Goal: Information Seeking & Learning: Learn about a topic

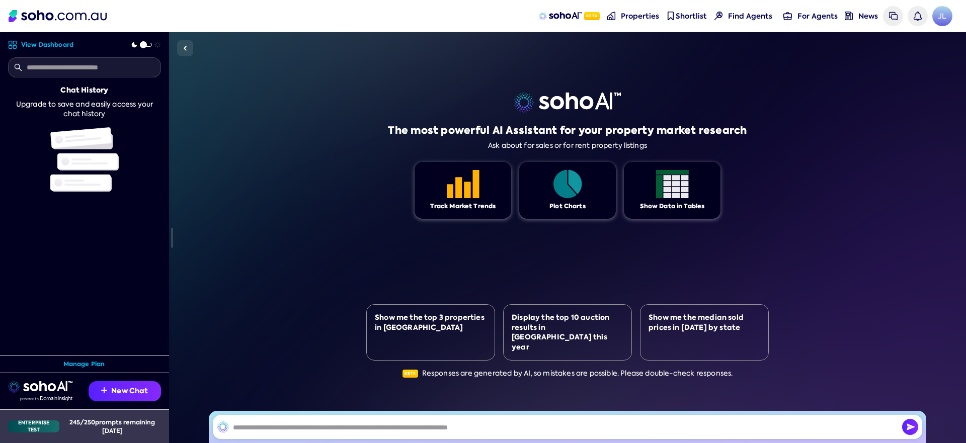
click at [84, 421] on div "245 / 250 prompts remaining today" at bounding box center [112, 426] width 98 height 17
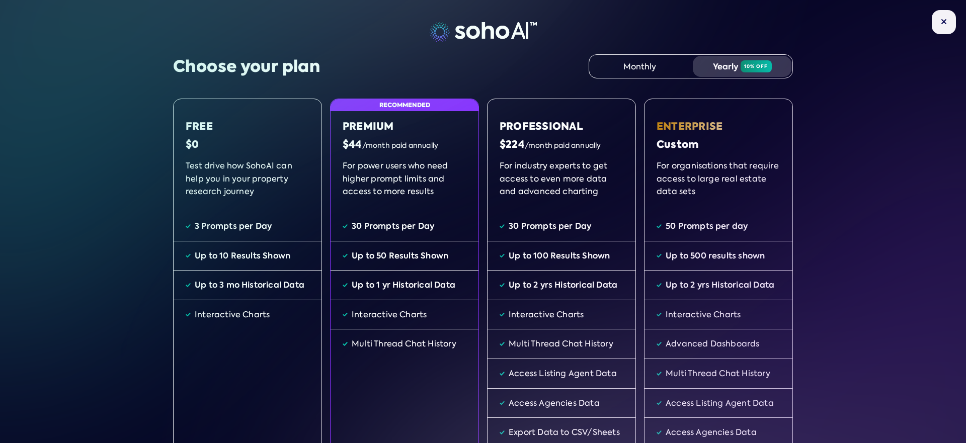
click at [947, 22] on img at bounding box center [944, 22] width 6 height 6
